Goal: Task Accomplishment & Management: Manage account settings

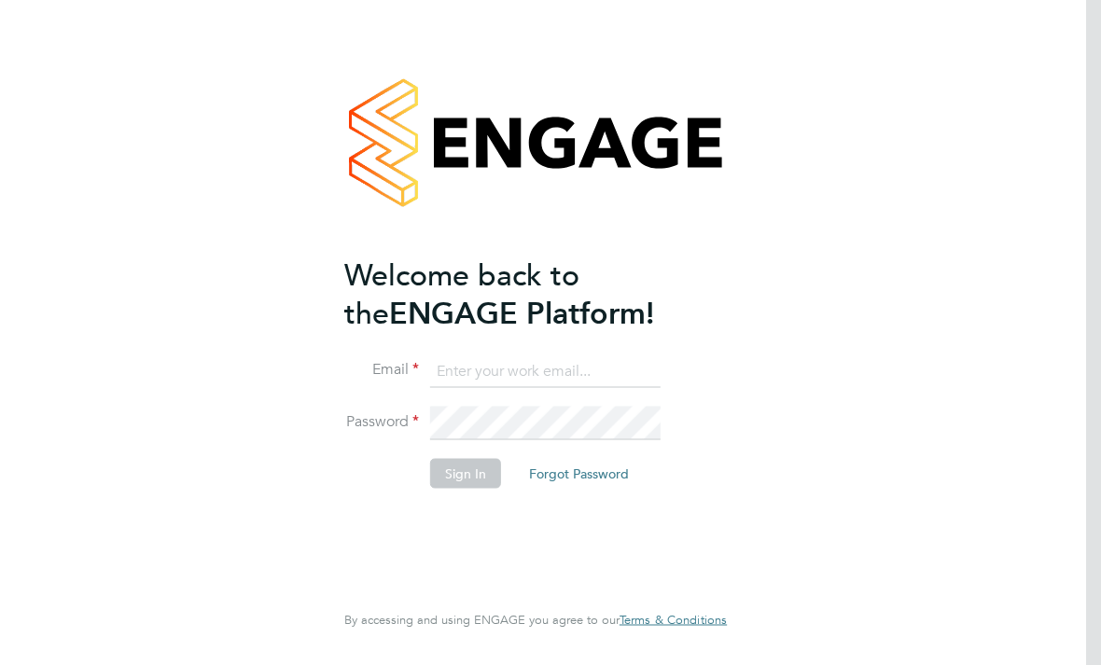
click at [563, 365] on input at bounding box center [545, 372] width 230 height 34
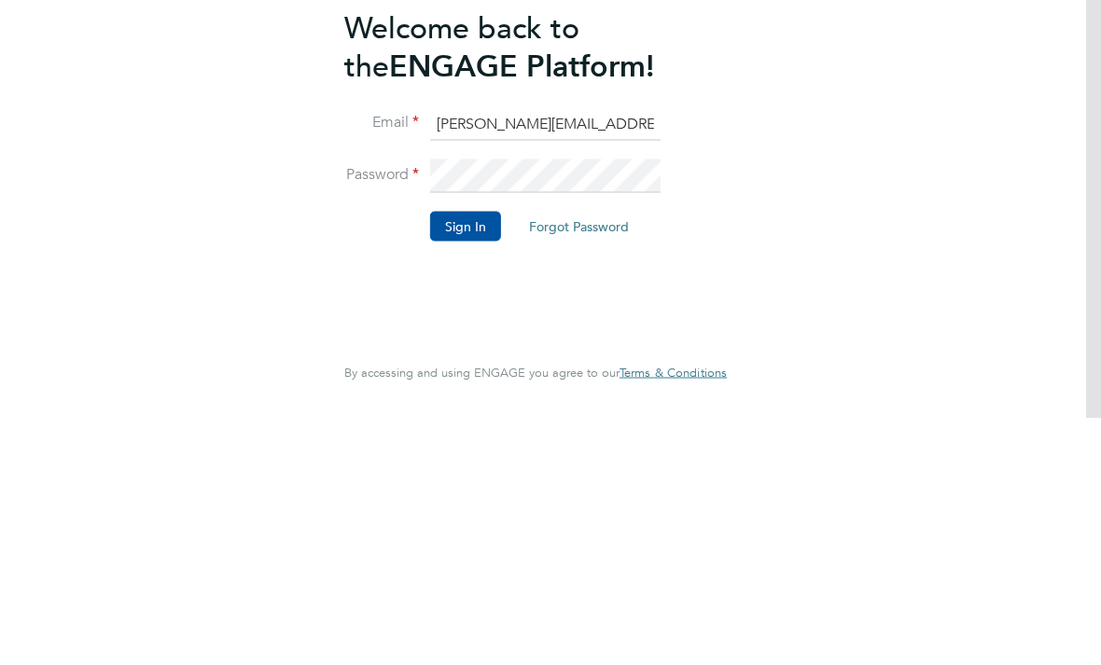
click at [453, 458] on button "Sign In" at bounding box center [465, 473] width 71 height 30
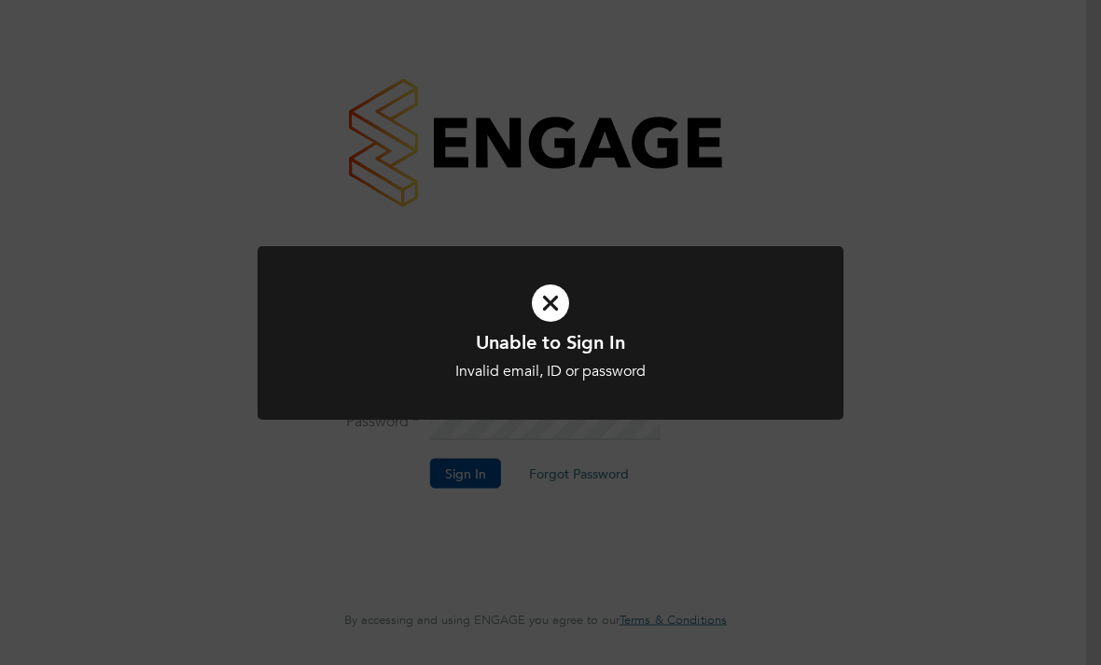
click at [718, 516] on div "Unable to Sign In Invalid email, ID or password Cancel Okay" at bounding box center [550, 332] width 1101 height 665
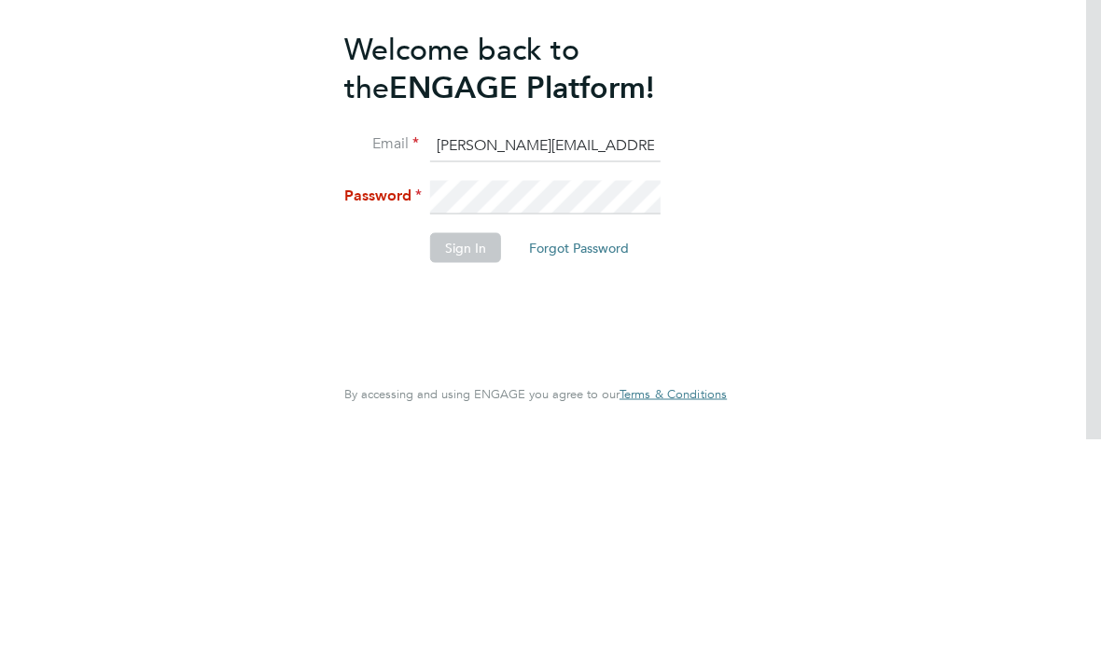
scroll to position [60, 15]
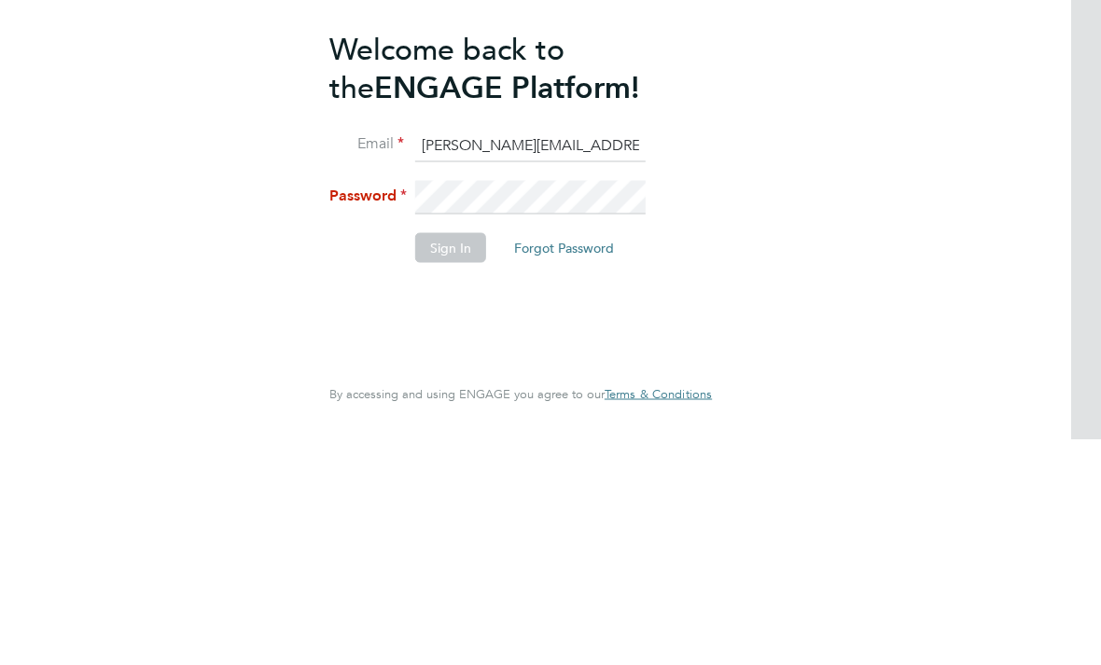
click at [654, 355] on li "Email Pauline.anderson20@ntlworld.com" at bounding box center [511, 381] width 364 height 52
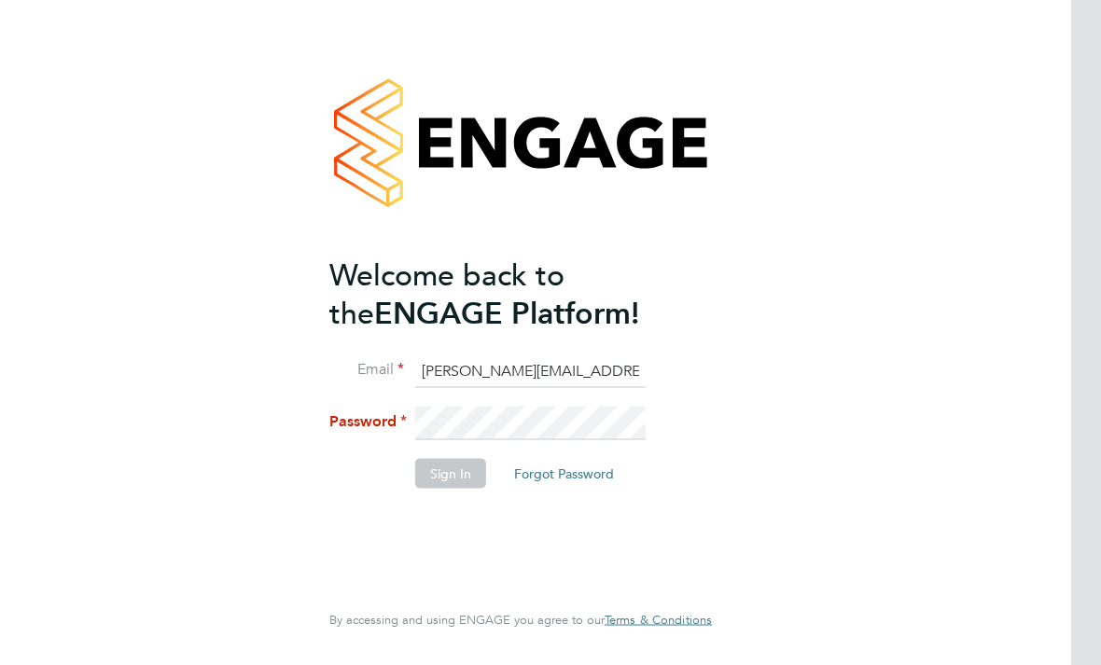
click at [643, 355] on input "Pauline.anderson20@ntlworld.com" at bounding box center [530, 372] width 230 height 34
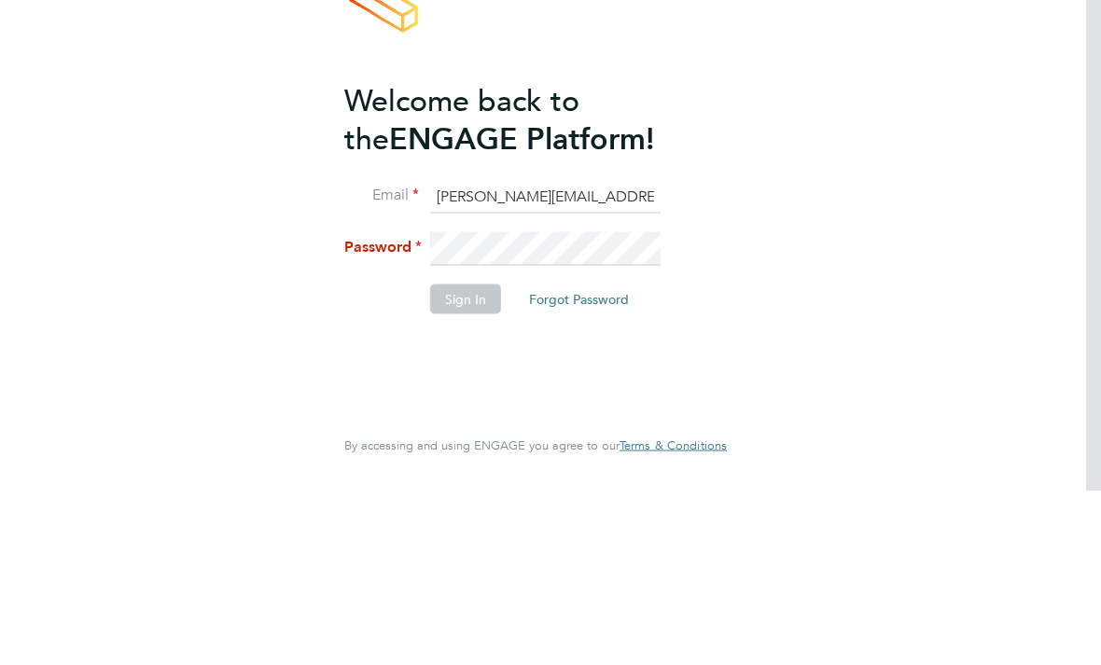
click at [653, 355] on input "Pauline.anderson20@ntlworld.com" at bounding box center [545, 372] width 230 height 34
type input "Pauline.anderson20@ntlworld.com"
click at [466, 458] on button "Sign In" at bounding box center [465, 473] width 71 height 30
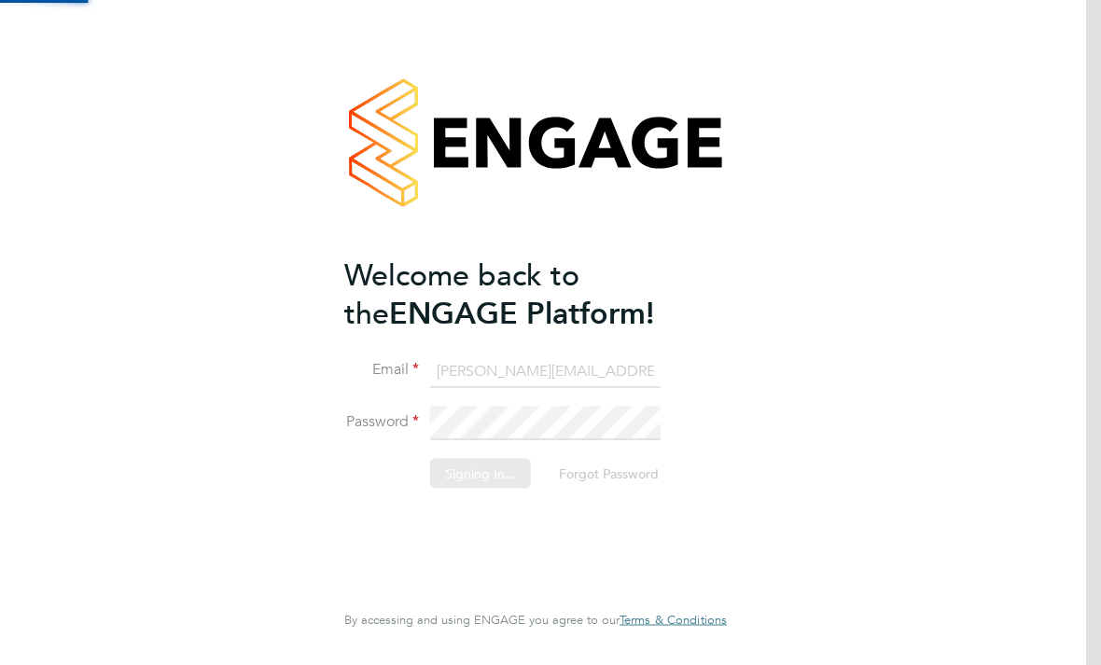
scroll to position [0, 0]
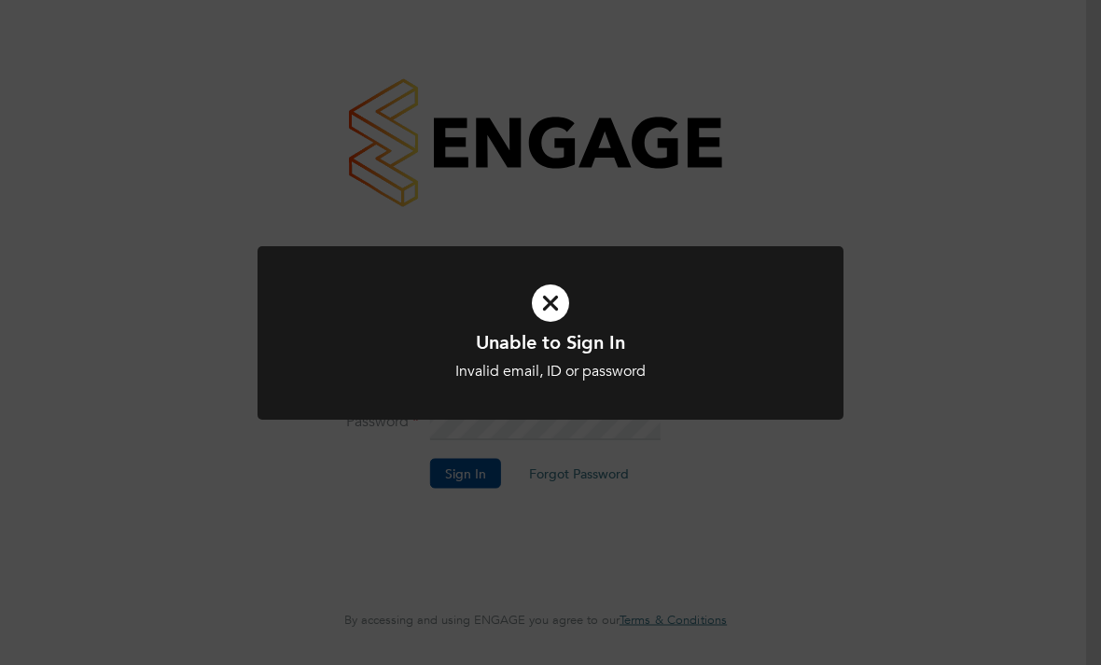
click at [552, 355] on div "Unable to Sign In Invalid email, ID or password Cancel Okay" at bounding box center [550, 355] width 485 height 51
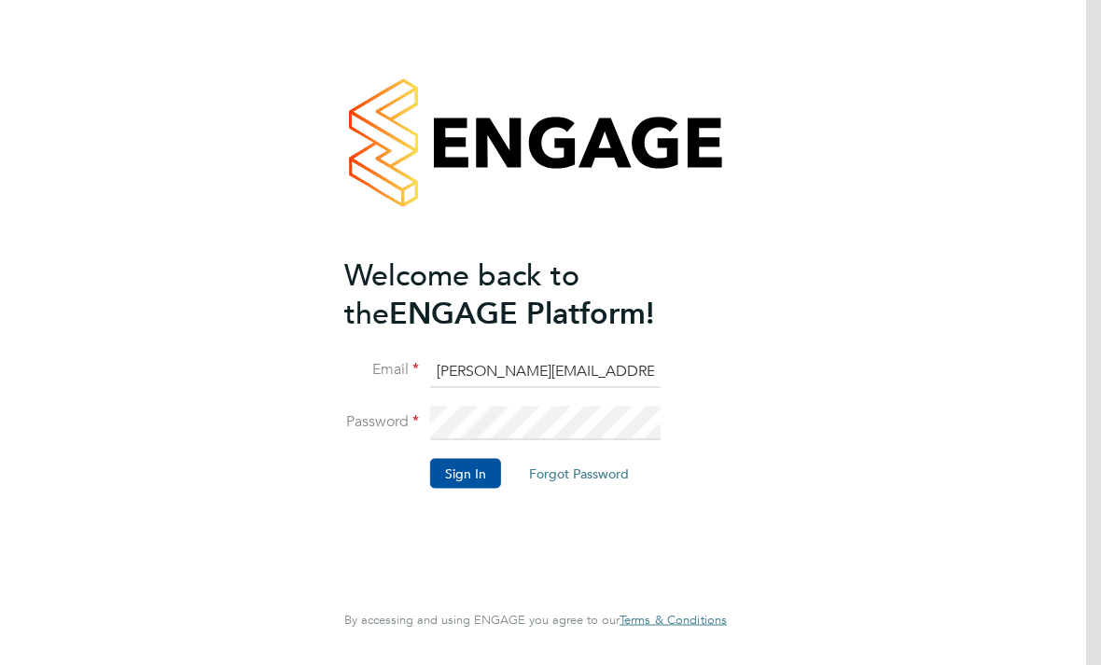
scroll to position [60, 0]
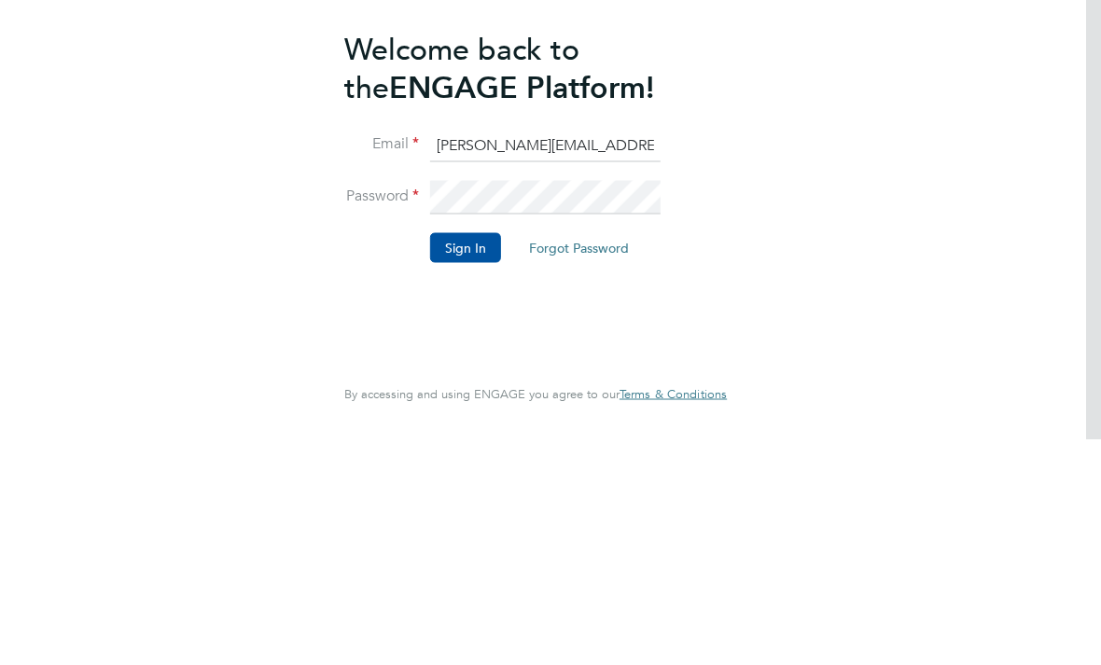
click at [482, 458] on button "Sign In" at bounding box center [465, 473] width 71 height 30
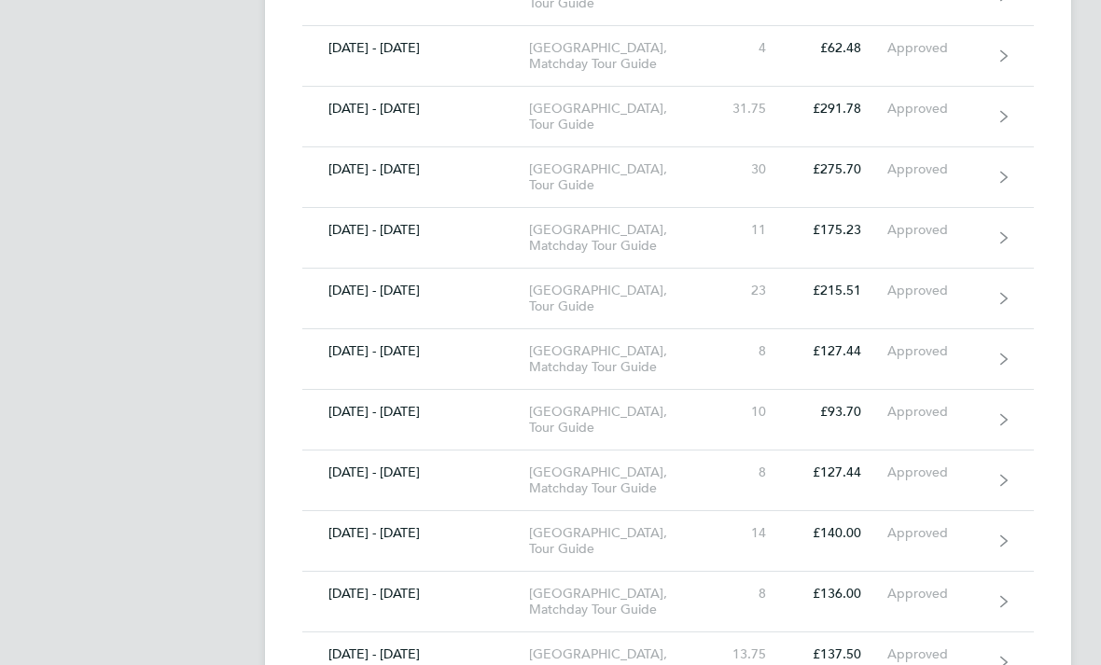
scroll to position [3516, 0]
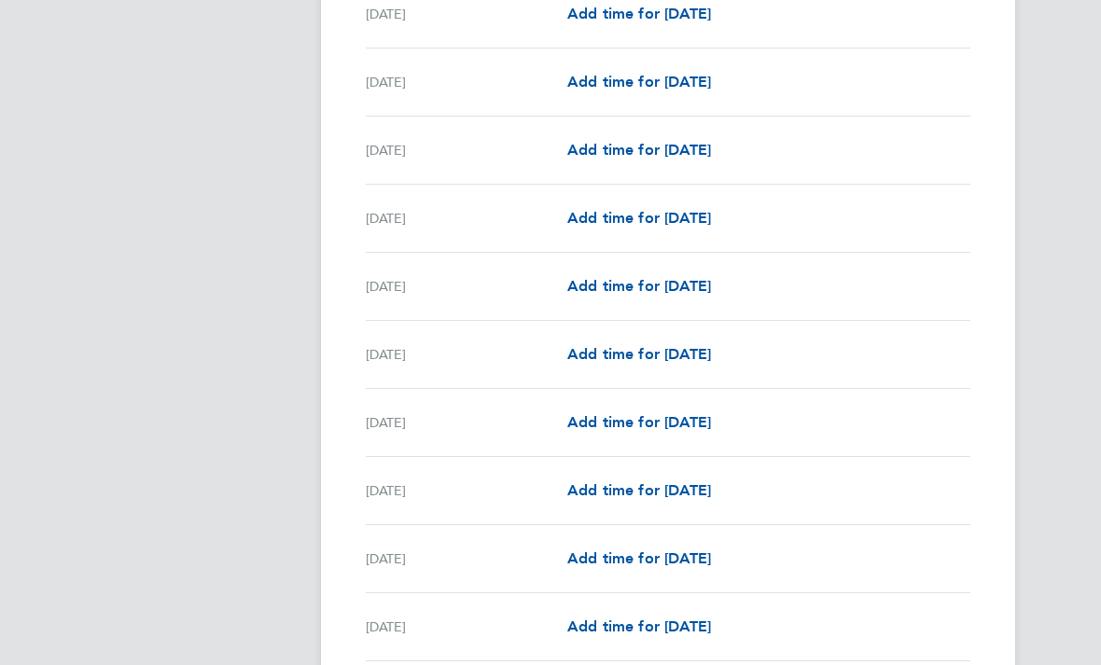
scroll to position [891, 0]
click at [567, 555] on span "Add time for [DATE]" at bounding box center [639, 559] width 144 height 18
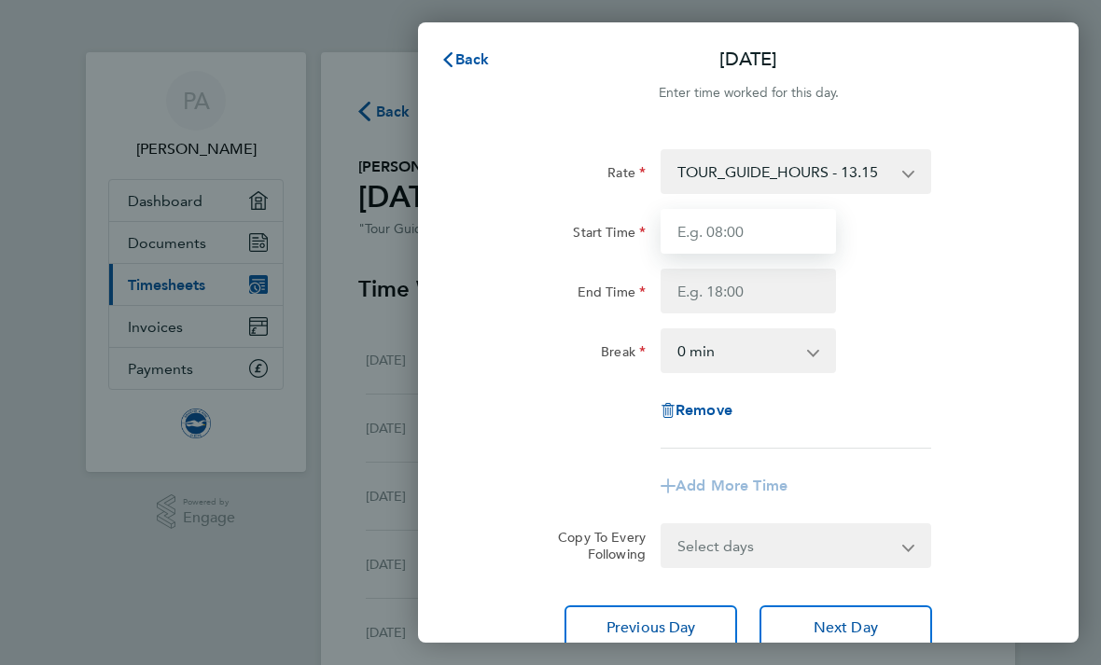
click at [747, 236] on input "Start Time" at bounding box center [748, 231] width 175 height 45
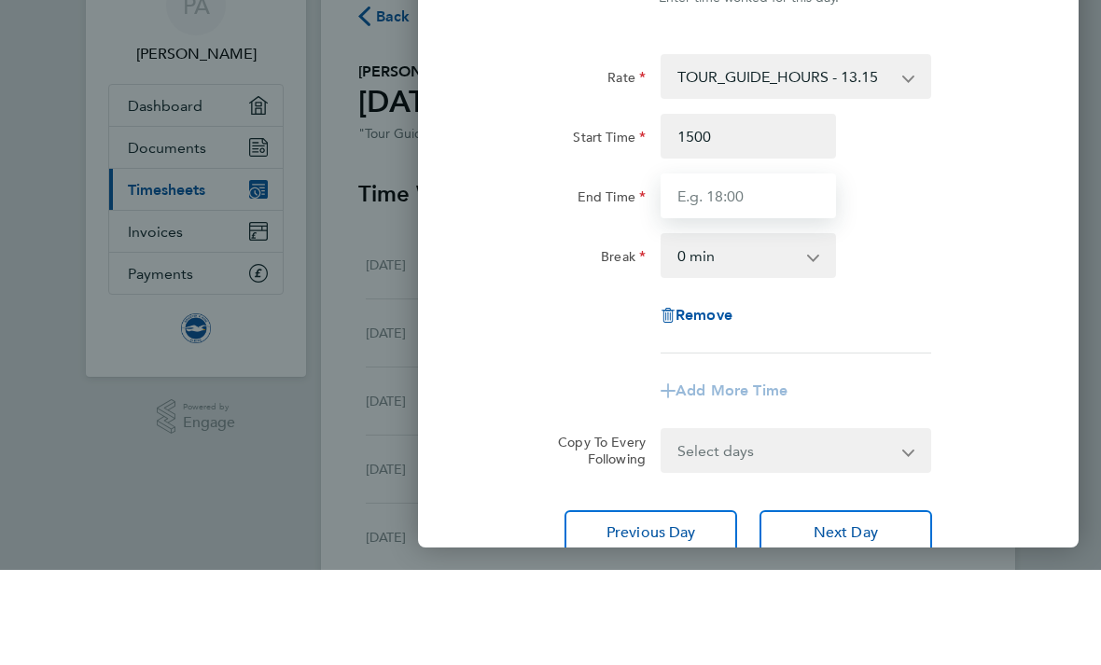
click at [768, 269] on input "End Time" at bounding box center [748, 291] width 175 height 45
type input "15:00"
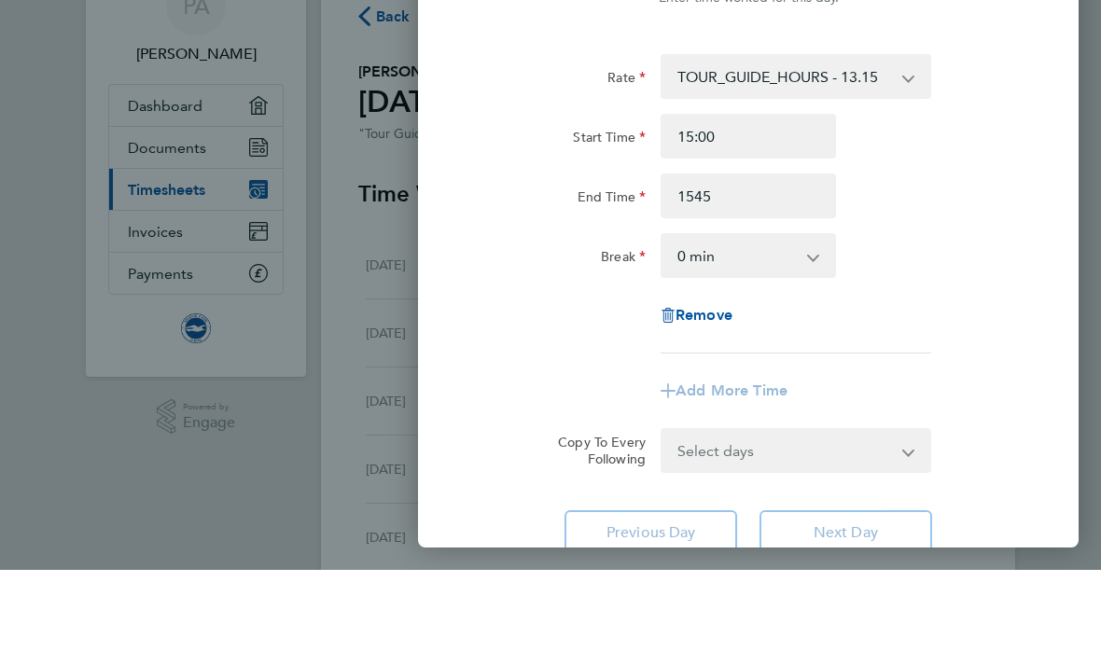
type input "15:45"
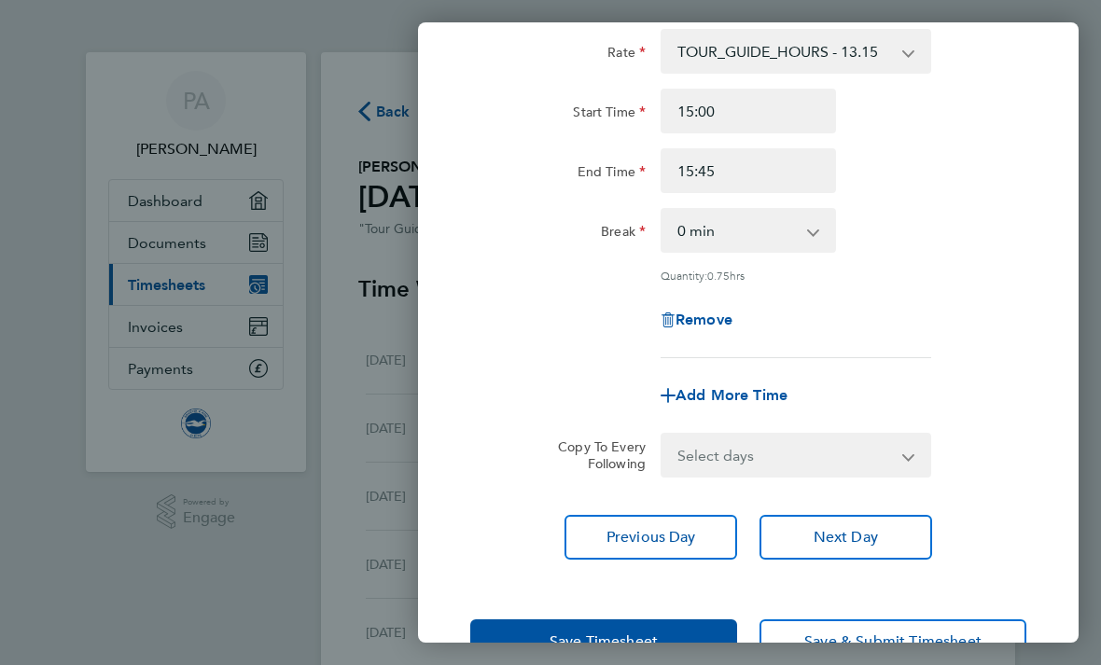
scroll to position [119, 0]
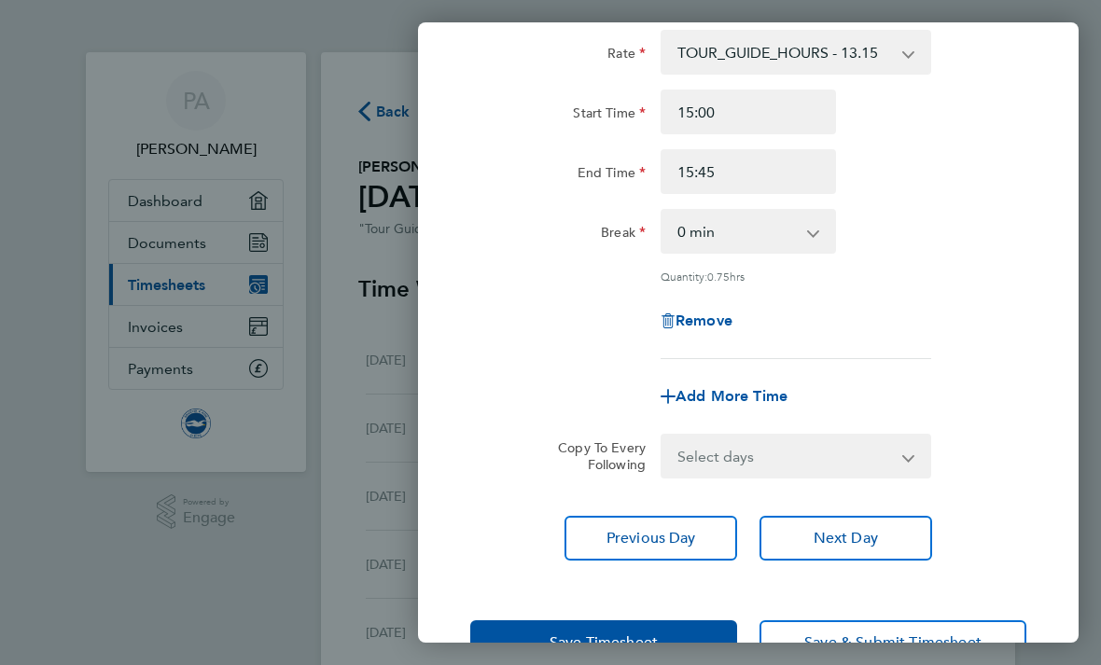
click at [514, 624] on button "Save Timesheet" at bounding box center [603, 643] width 267 height 45
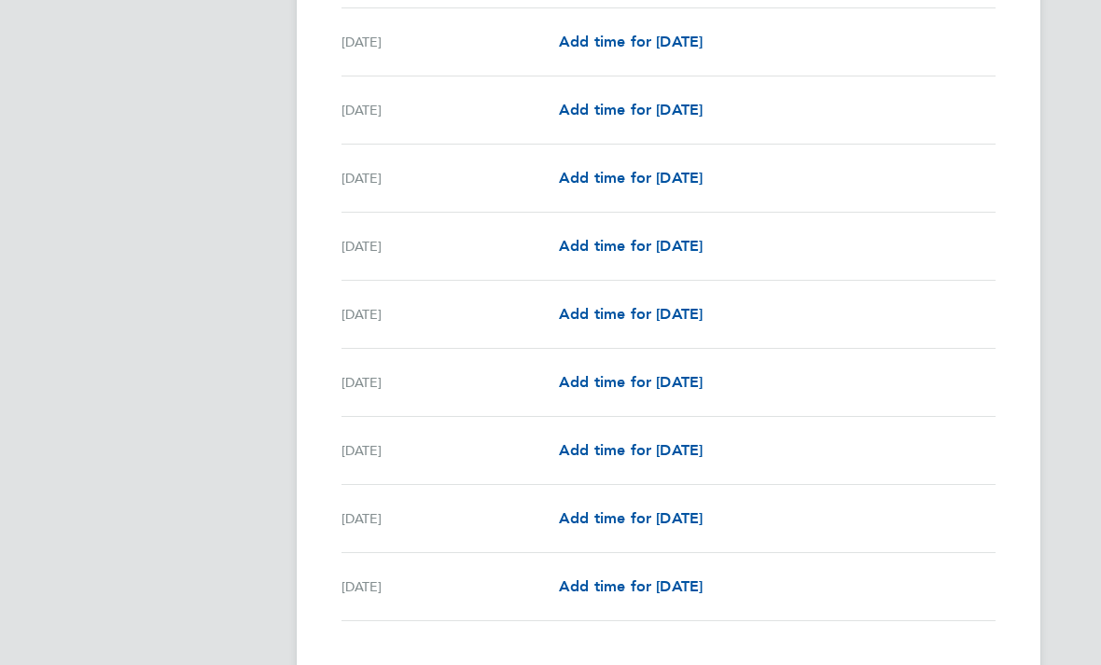
scroll to position [2042, 0]
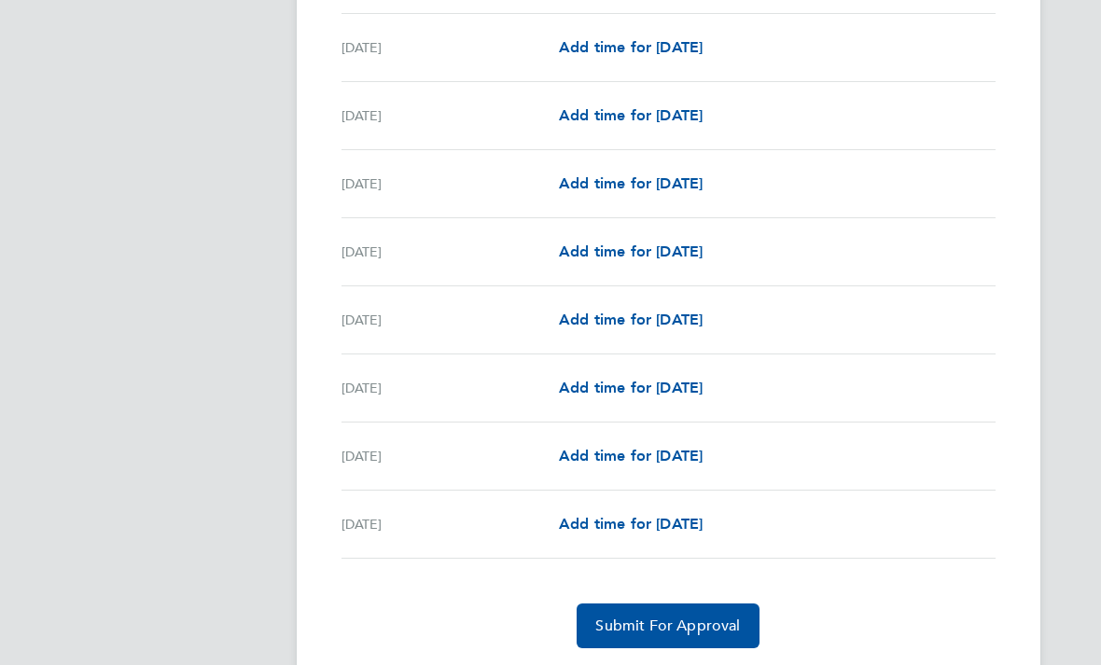
click at [731, 618] on span "Submit For Approval" at bounding box center [667, 626] width 145 height 19
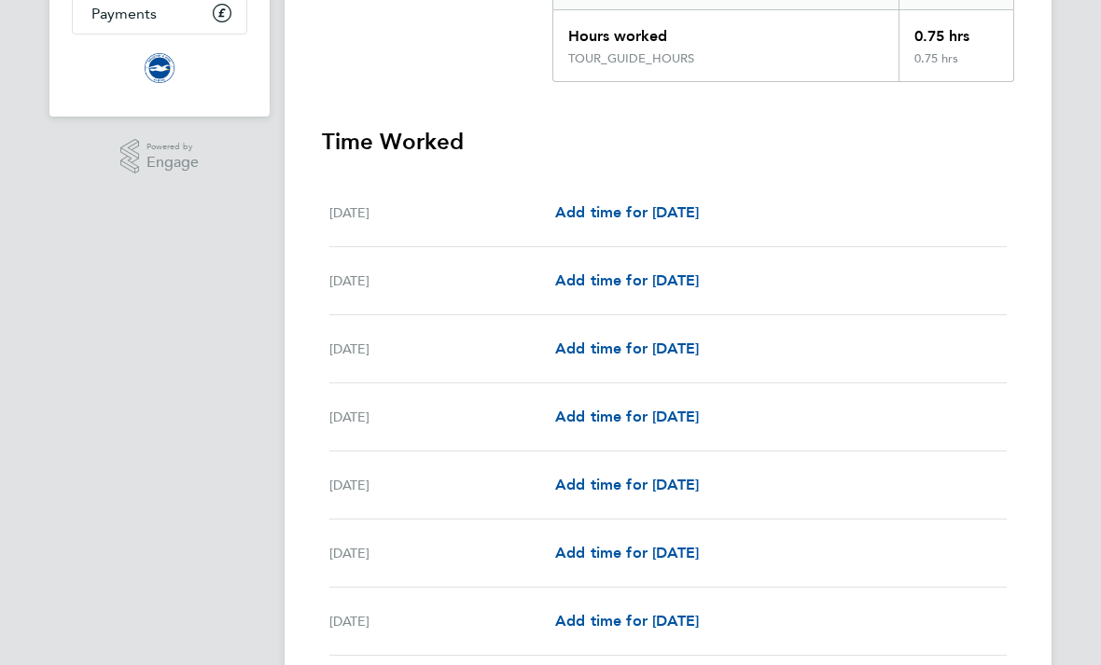
scroll to position [343, 0]
